Goal: Find contact information: Find contact information

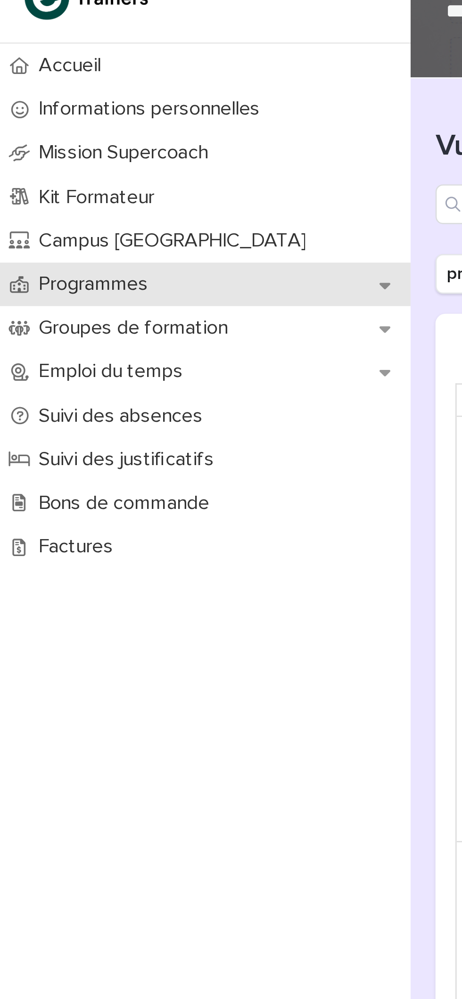
click at [52, 145] on p "Programmes" at bounding box center [37, 148] width 53 height 9
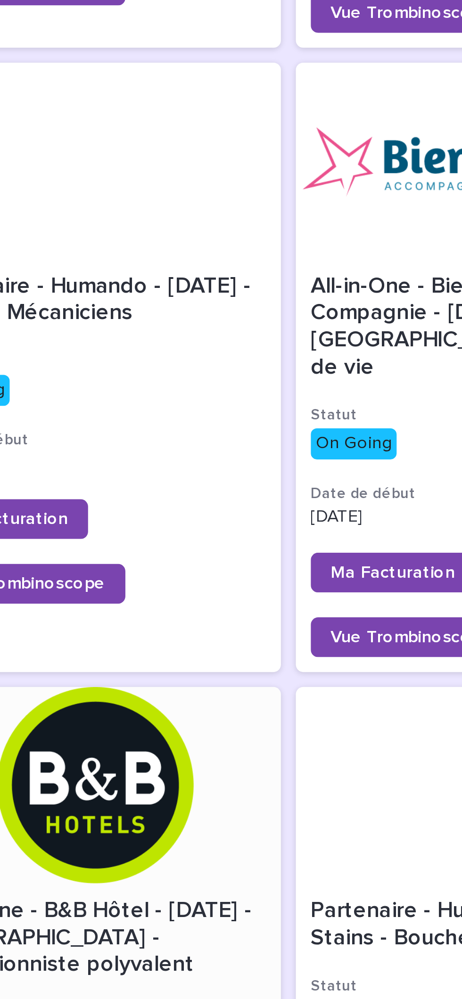
click at [270, 390] on div at bounding box center [235, 405] width 141 height 74
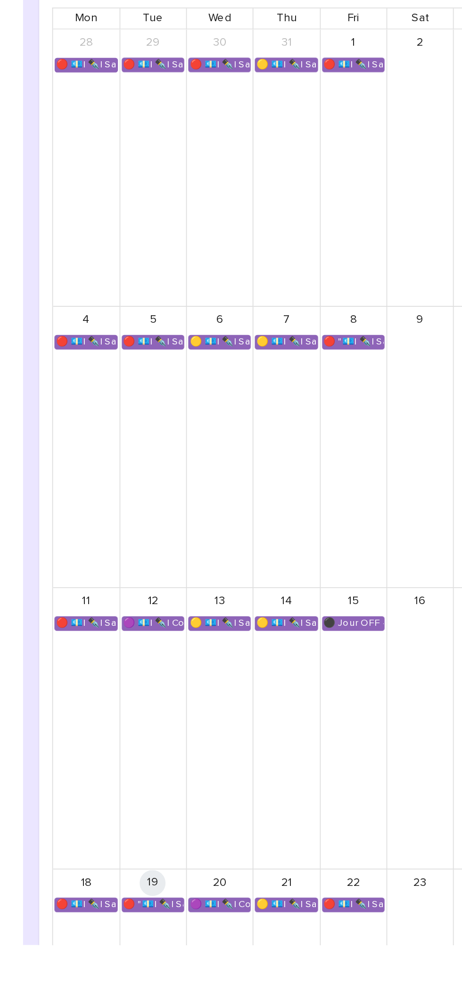
scroll to position [342, 0]
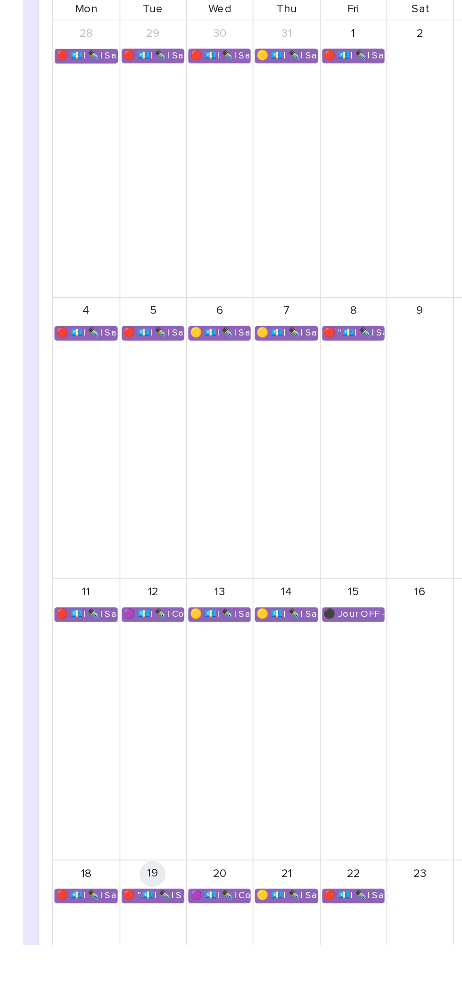
click at [229, 967] on link "🔴 "💶| ✒️| Savoir-faire métier - Accueil, information et conseil client"" at bounding box center [231, 971] width 36 height 8
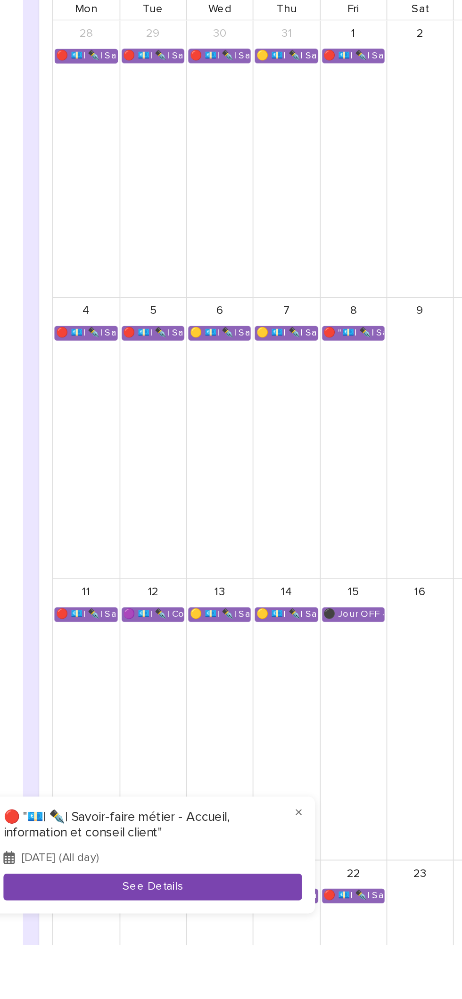
click at [217, 965] on button "See Details" at bounding box center [230, 966] width 173 height 16
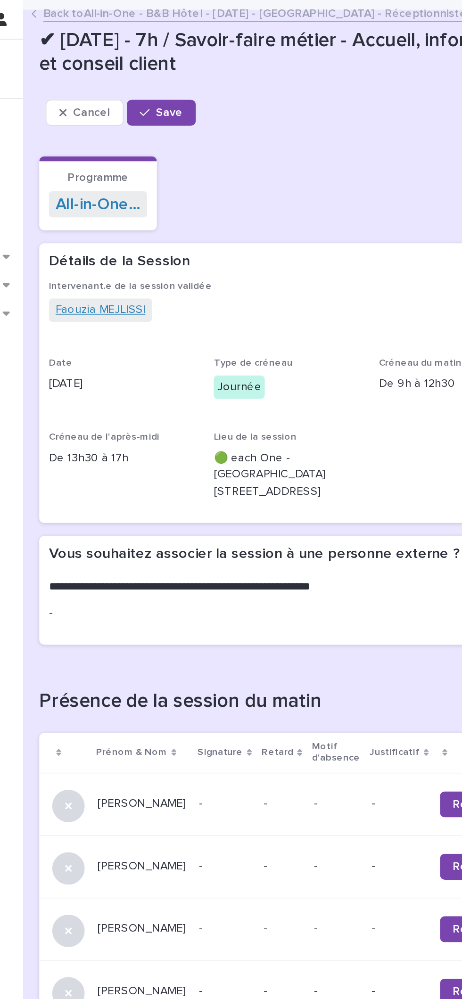
click at [195, 178] on link "Faouzia MEJLISSI" at bounding box center [200, 180] width 52 height 10
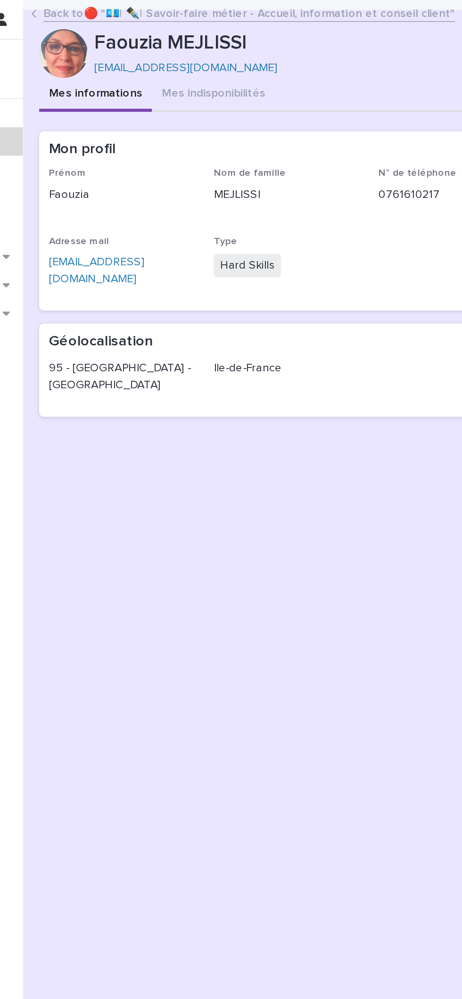
click at [219, 40] on link "[EMAIL_ADDRESS][DOMAIN_NAME]" at bounding box center [250, 39] width 107 height 7
